Goal: Find contact information: Find contact information

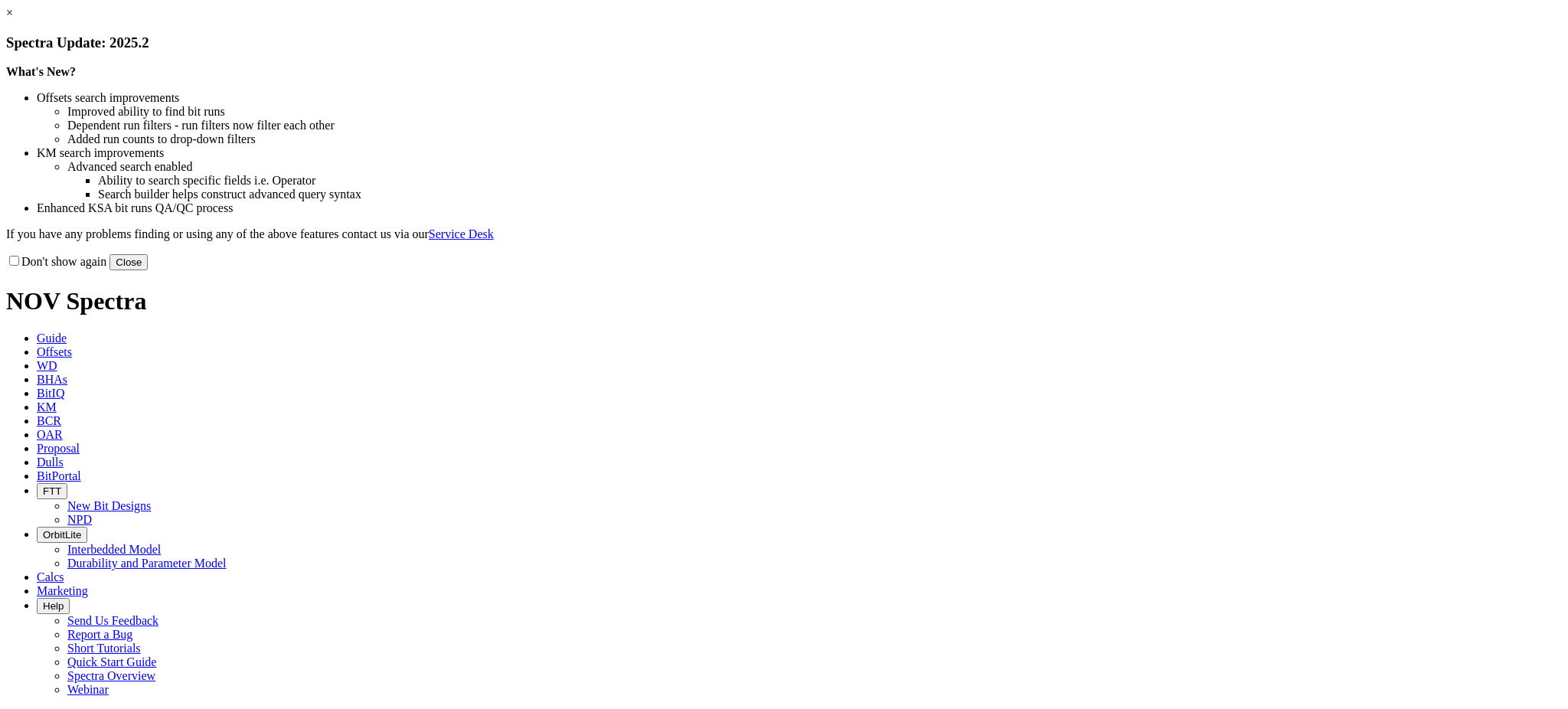
click at [13, 19] on link "×" at bounding box center [10, 12] width 7 height 13
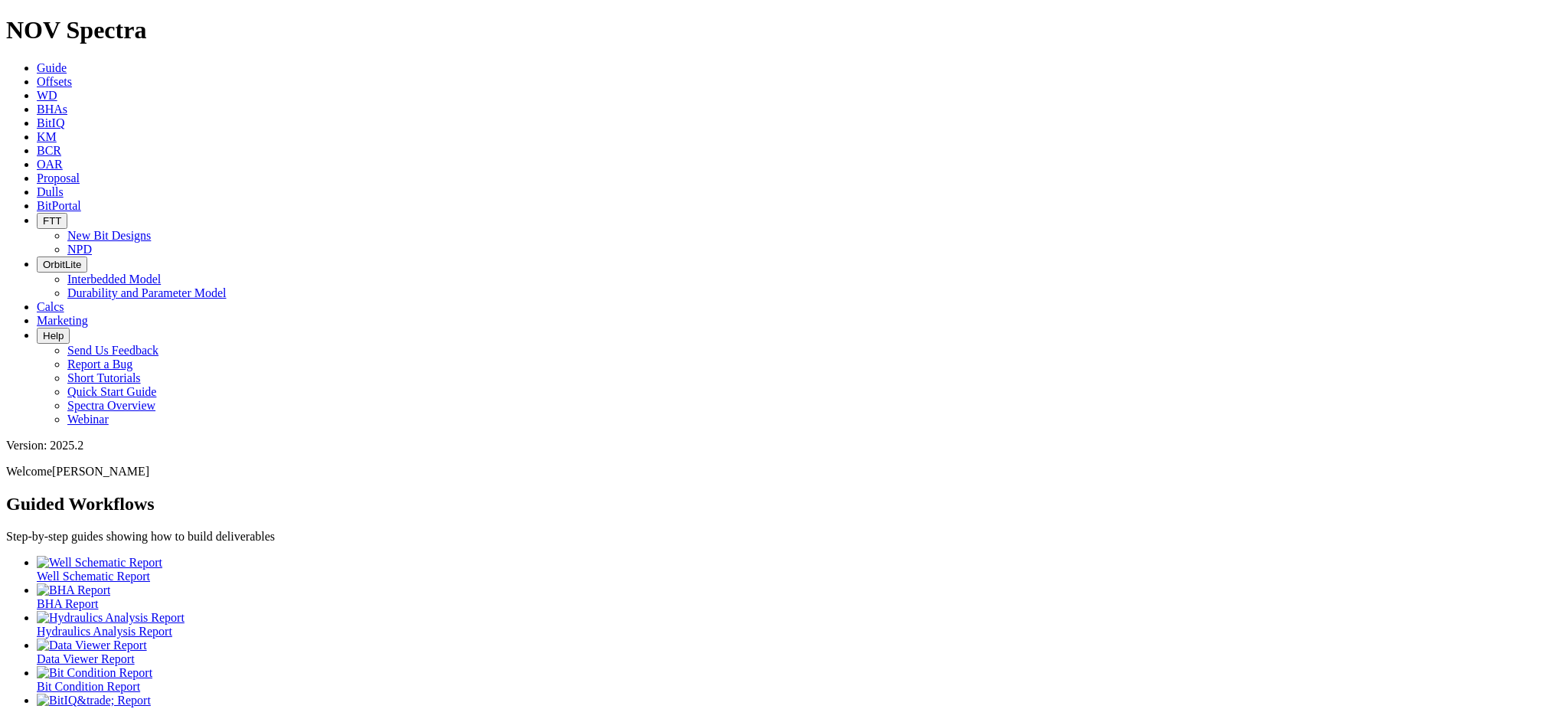
click at [63, 185] on link "Dulls" at bounding box center [50, 192] width 27 height 13
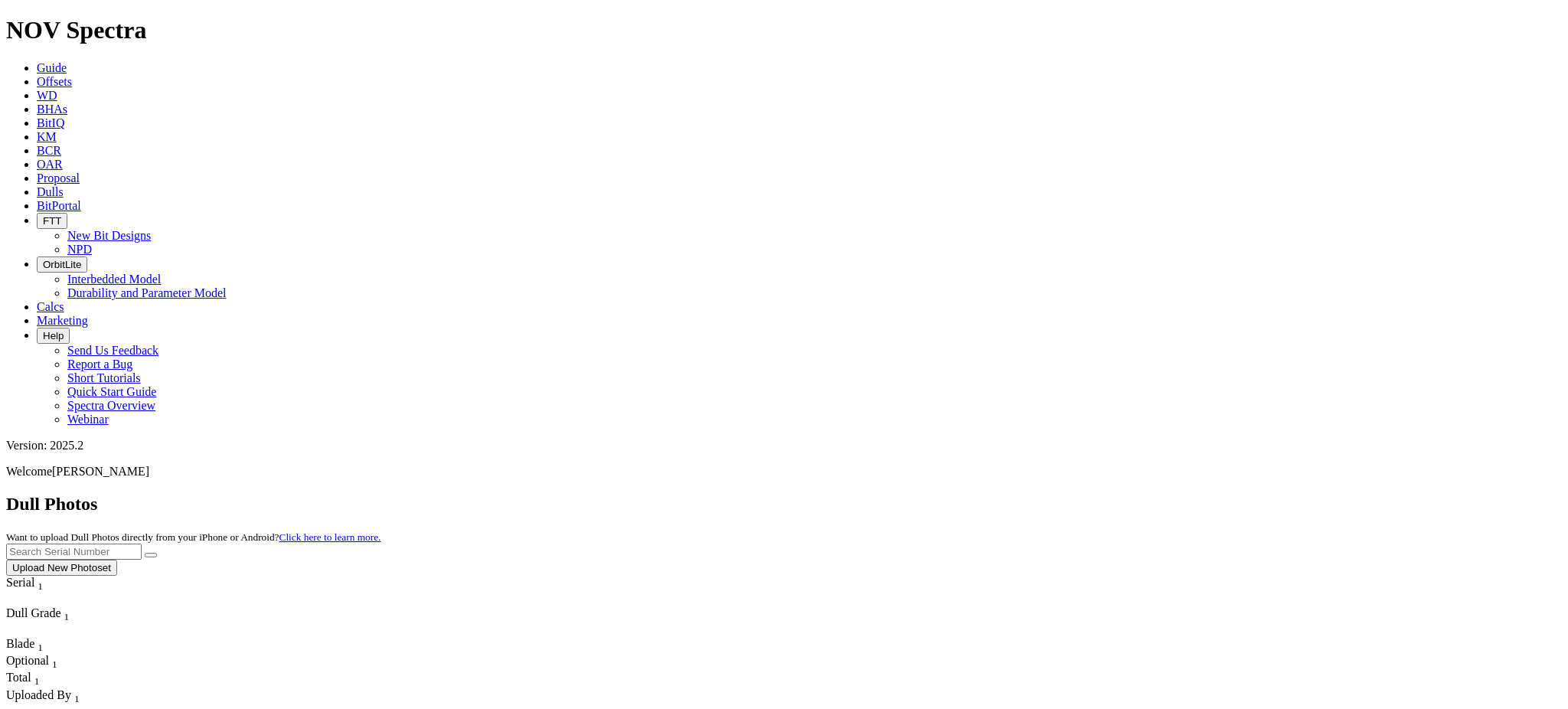
click at [141, 544] on input "text" at bounding box center [74, 552] width 135 height 16
paste input "A318926"
type input "A318926"
click at [145, 553] on button "submit" at bounding box center [151, 554] width 12 height 4
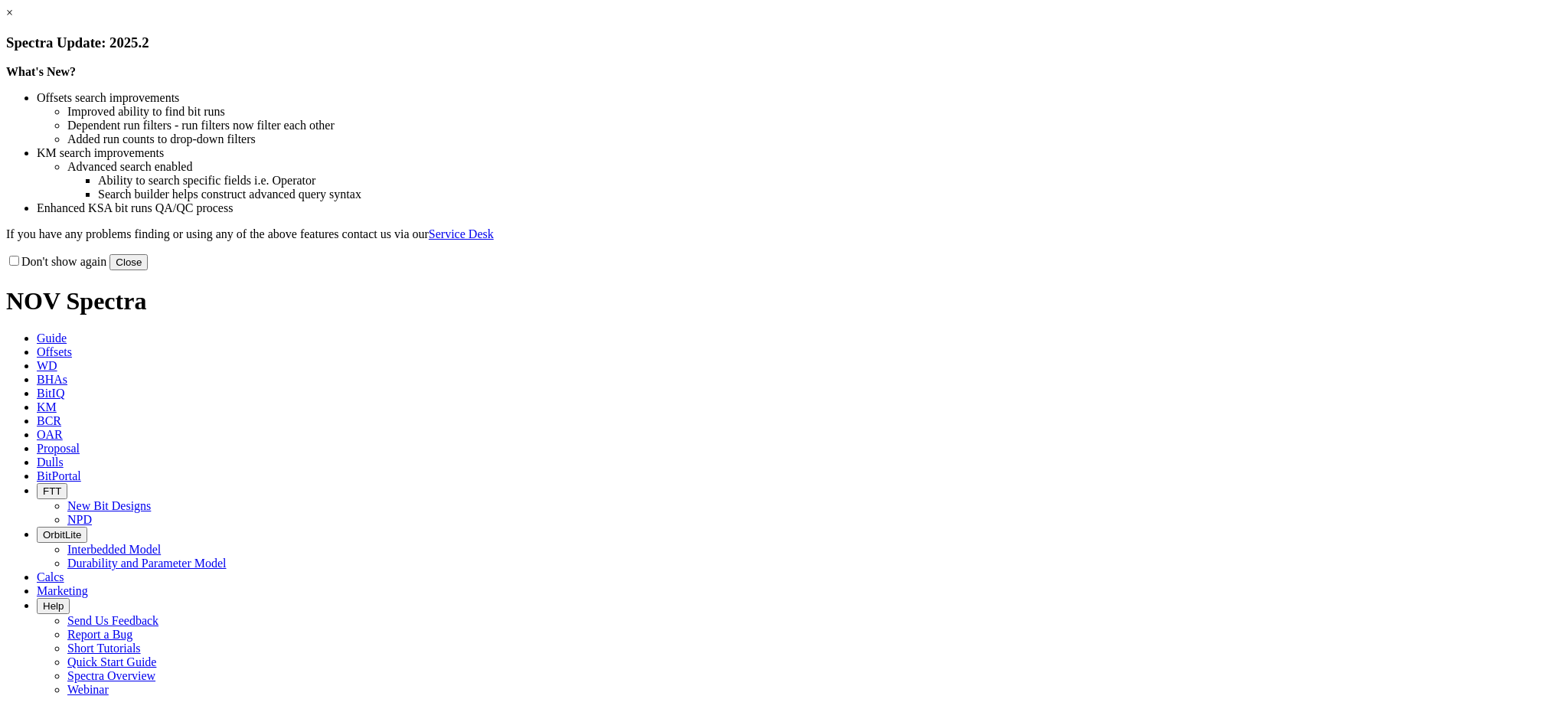
click at [13, 19] on link "×" at bounding box center [10, 12] width 7 height 13
